Goal: Book appointment/travel/reservation

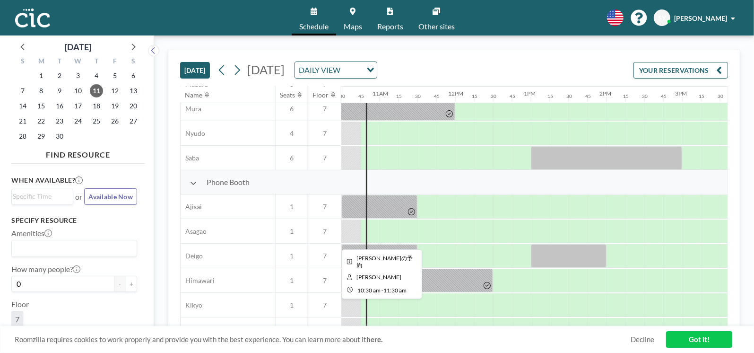
scroll to position [203, 794]
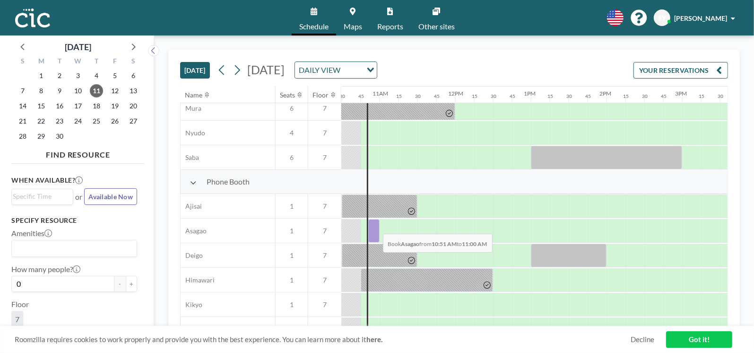
click at [375, 226] on div at bounding box center [373, 231] width 11 height 24
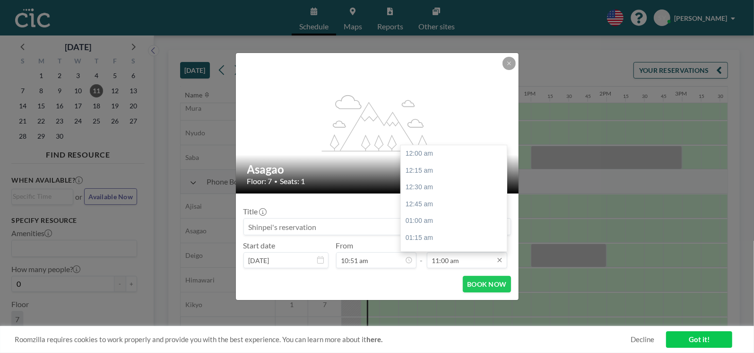
scroll to position [740, 0]
click at [432, 223] on div "12:00 pm" at bounding box center [456, 221] width 111 height 17
type input "12:00 pm"
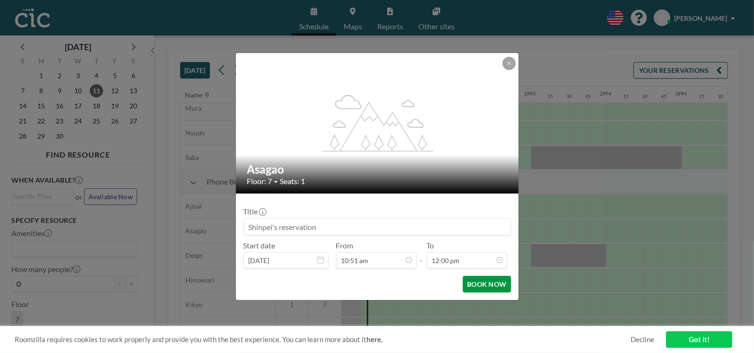
click at [478, 282] on button "BOOK NOW" at bounding box center [487, 284] width 48 height 17
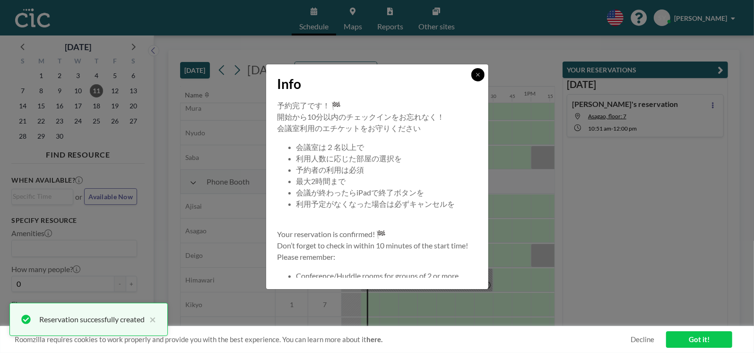
click at [477, 73] on icon at bounding box center [478, 75] width 6 height 6
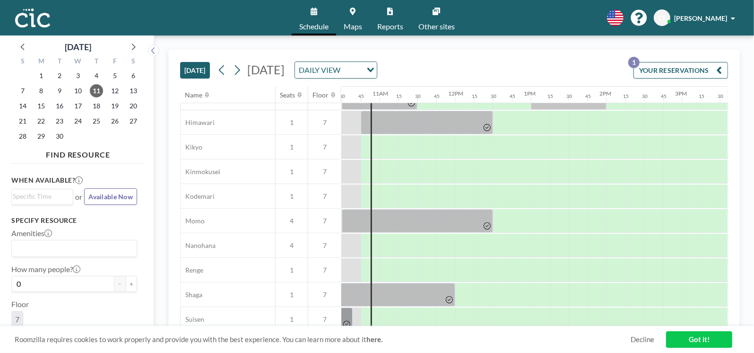
scroll to position [362, 794]
click at [378, 245] on div at bounding box center [376, 244] width 7 height 24
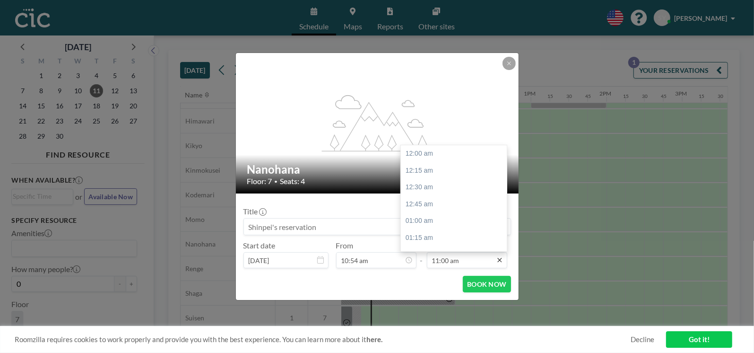
scroll to position [740, 0]
click at [439, 216] on div "12:00 pm" at bounding box center [456, 221] width 111 height 17
type input "12:00 pm"
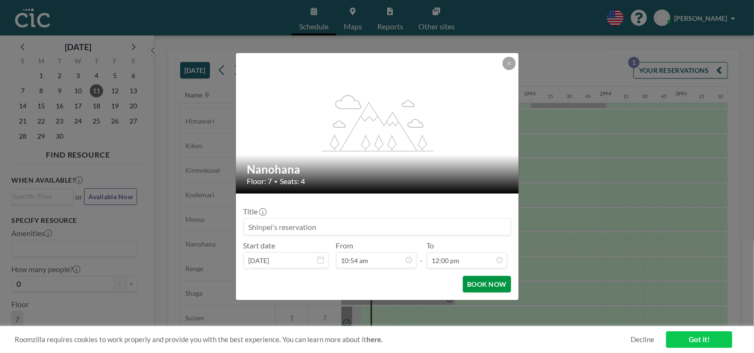
scroll to position [807, 0]
click at [480, 283] on button "BOOK NOW" at bounding box center [487, 284] width 48 height 17
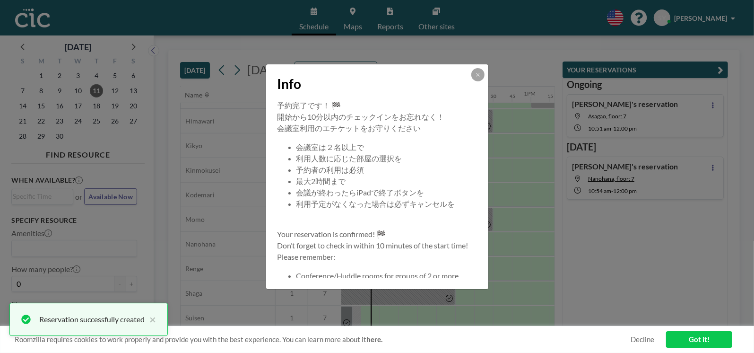
click at [477, 81] on div "Info" at bounding box center [377, 81] width 222 height 35
click at [478, 77] on button at bounding box center [477, 74] width 13 height 13
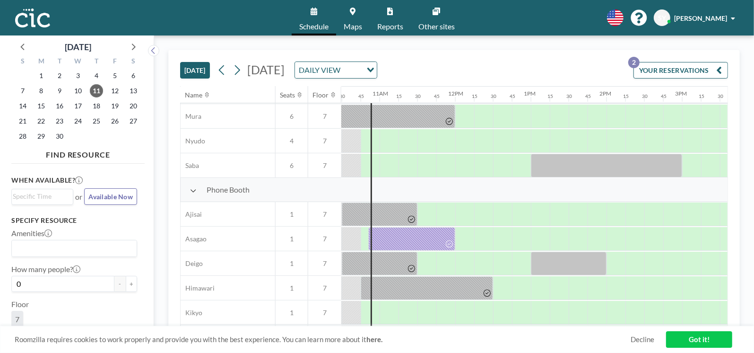
scroll to position [172, 794]
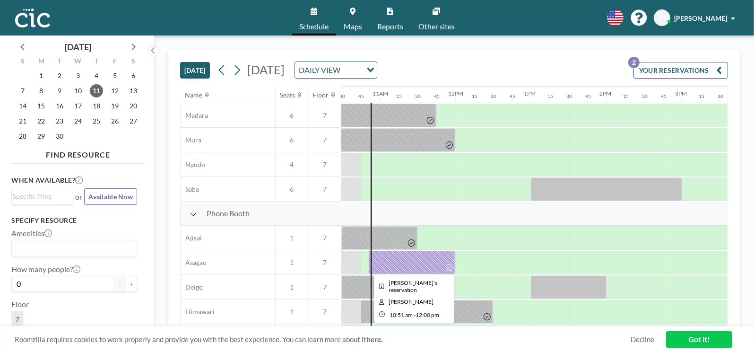
click at [437, 265] on div at bounding box center [411, 262] width 87 height 24
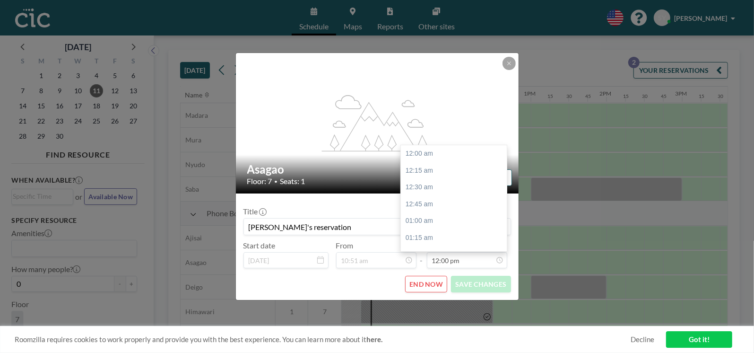
scroll to position [807, 0]
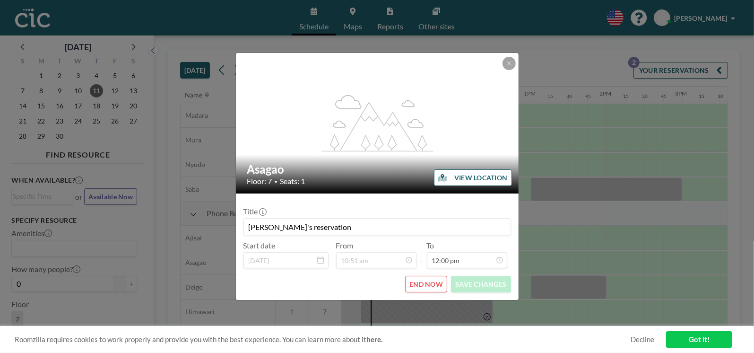
click at [433, 290] on button "END NOW" at bounding box center [426, 284] width 42 height 17
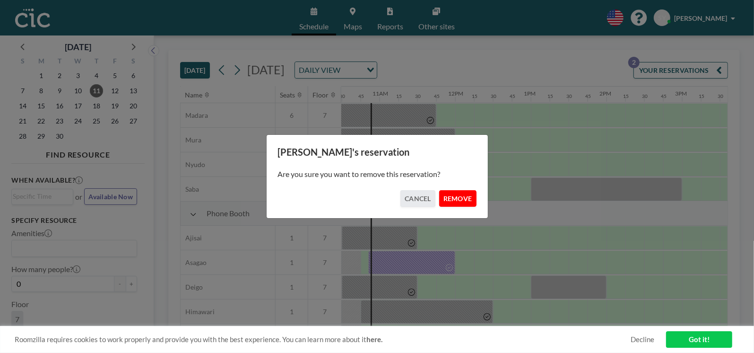
click at [464, 199] on button "REMOVE" at bounding box center [457, 198] width 37 height 17
